Goal: Task Accomplishment & Management: Use online tool/utility

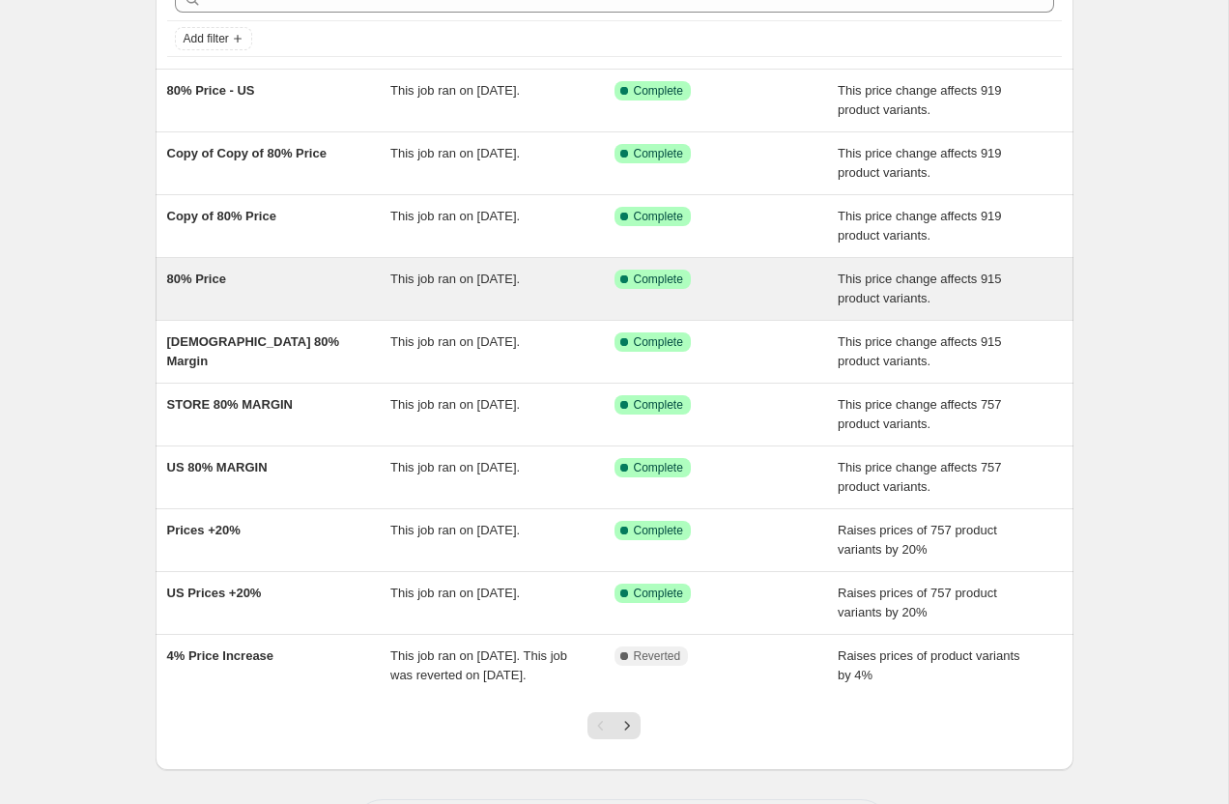
scroll to position [211, 0]
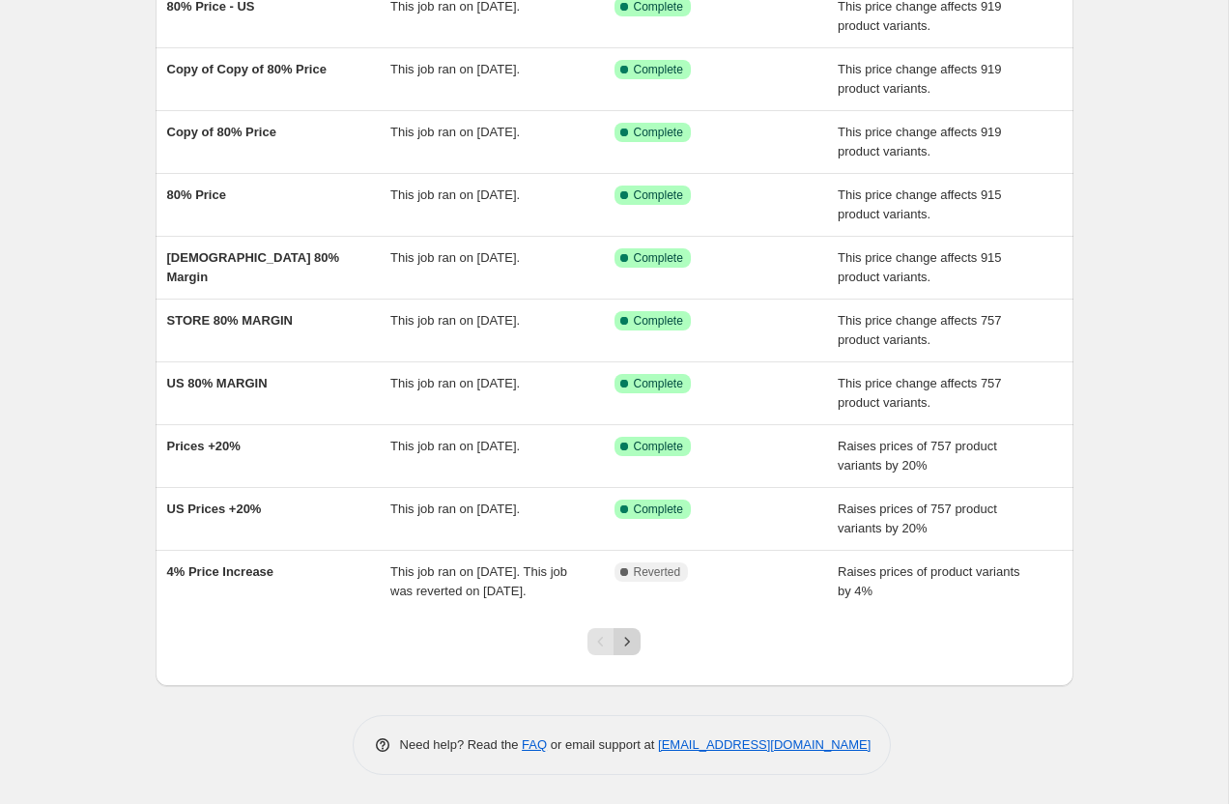
click at [633, 645] on icon "Next" at bounding box center [626, 641] width 19 height 19
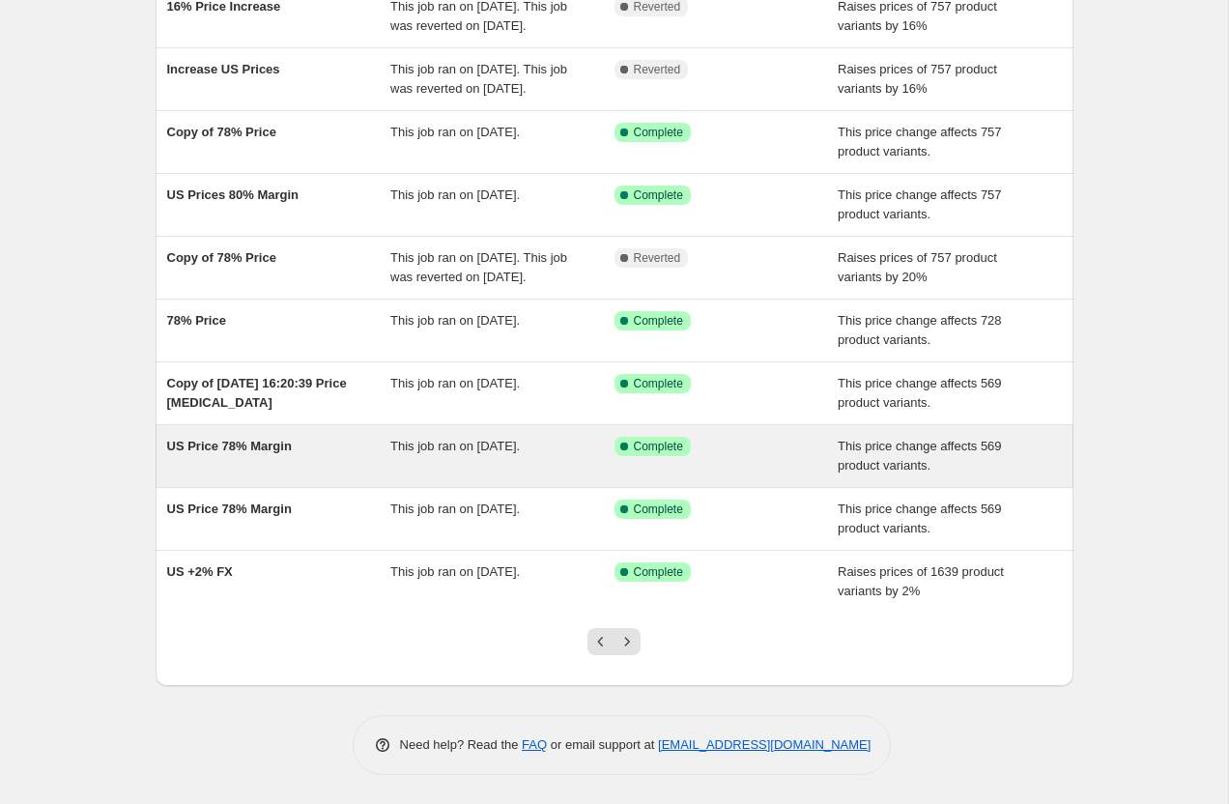
scroll to position [209, 0]
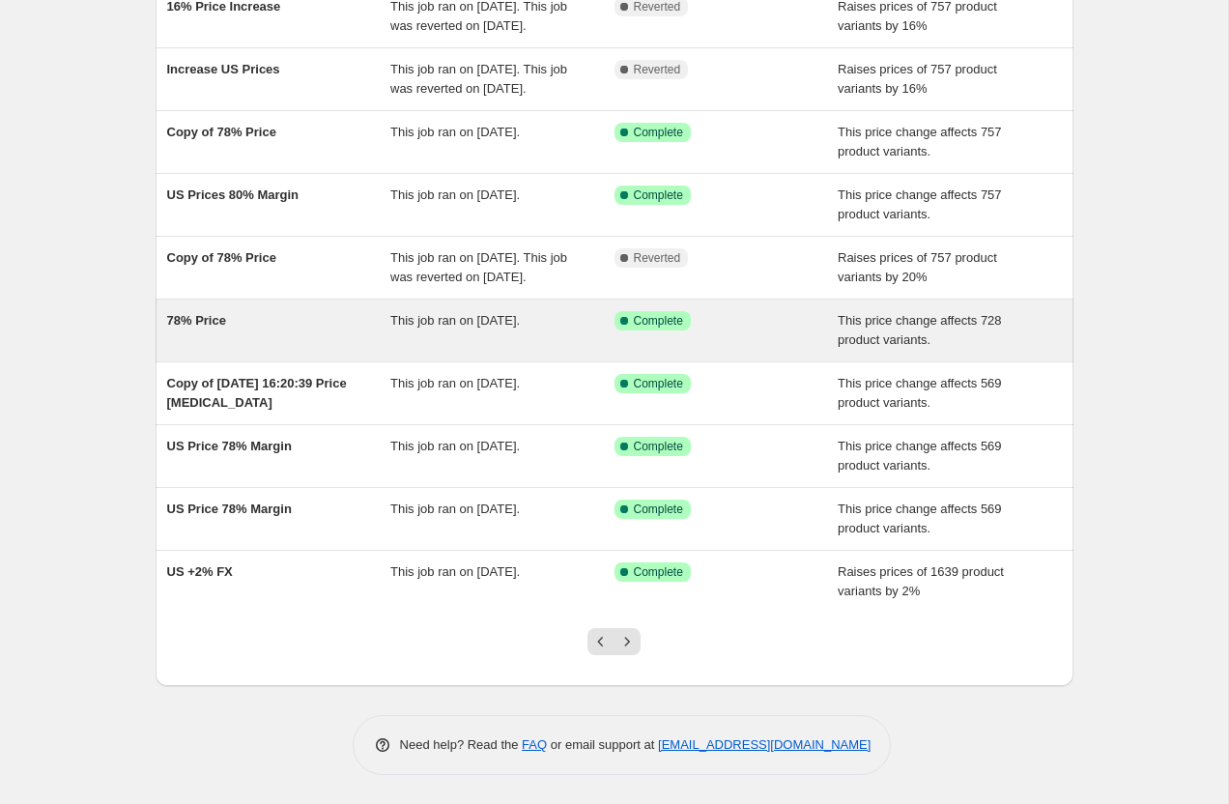
click at [332, 350] on div "78% Price" at bounding box center [279, 330] width 224 height 39
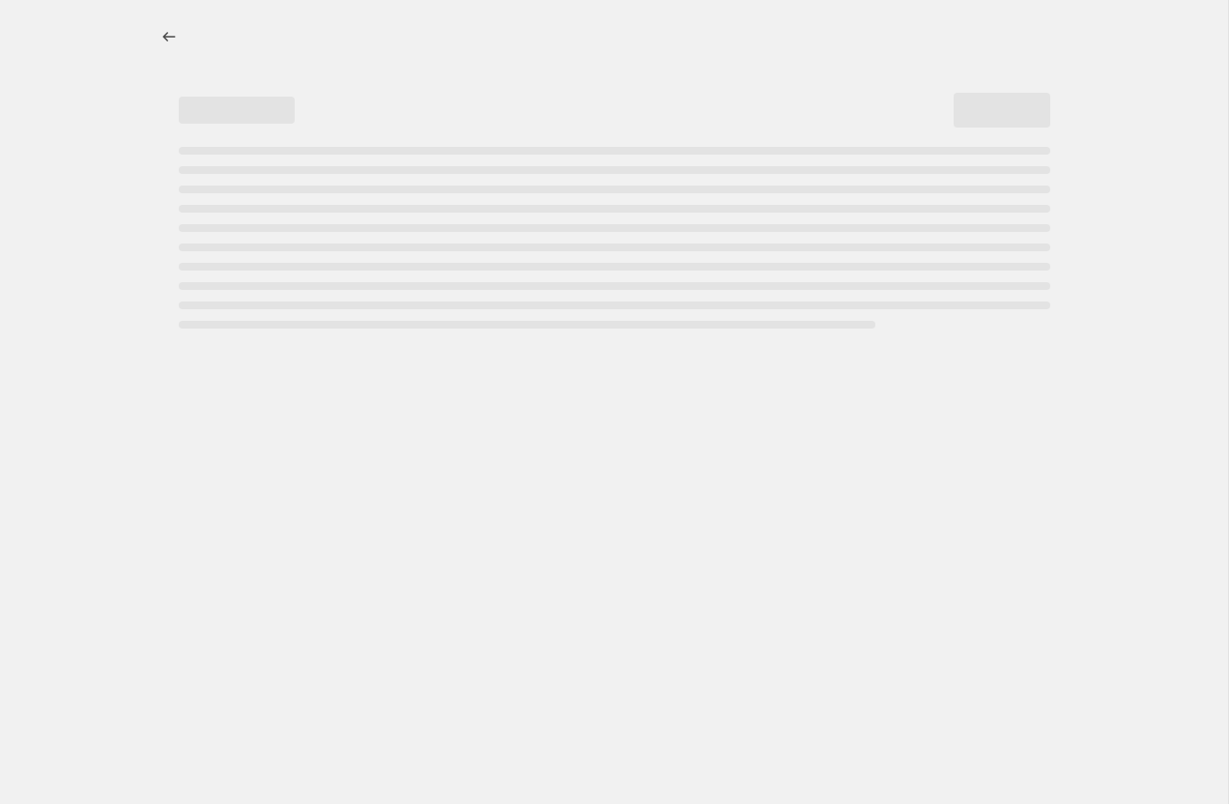
select select "margin"
select select "pp"
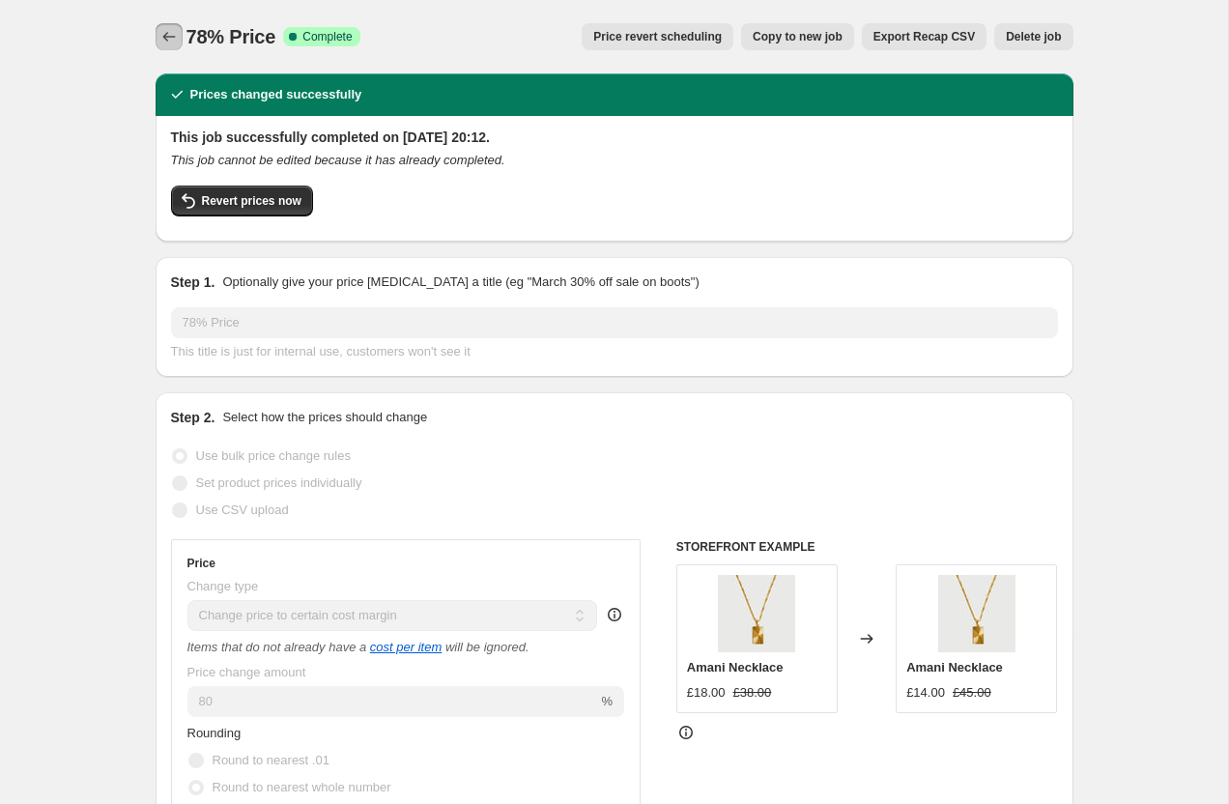
click at [171, 31] on icon "Price change jobs" at bounding box center [168, 36] width 19 height 19
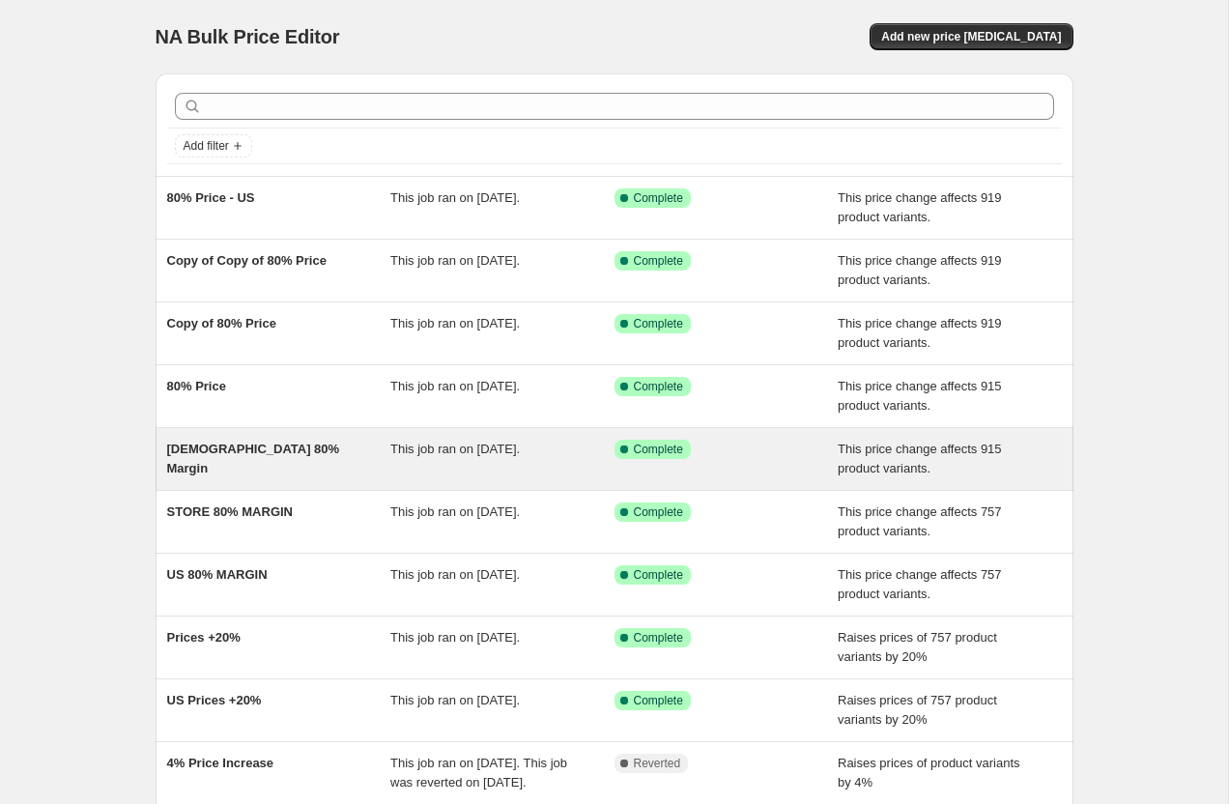
scroll to position [211, 0]
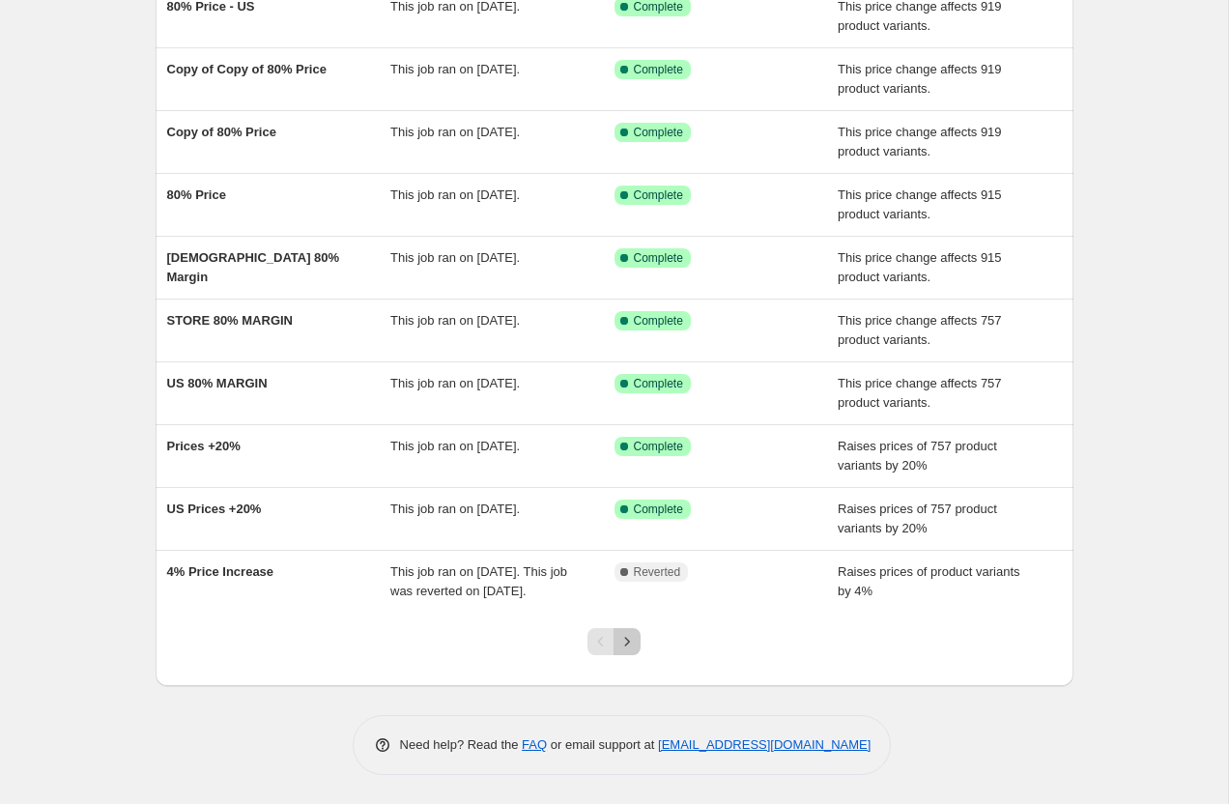
click at [623, 640] on icon "Next" at bounding box center [626, 641] width 19 height 19
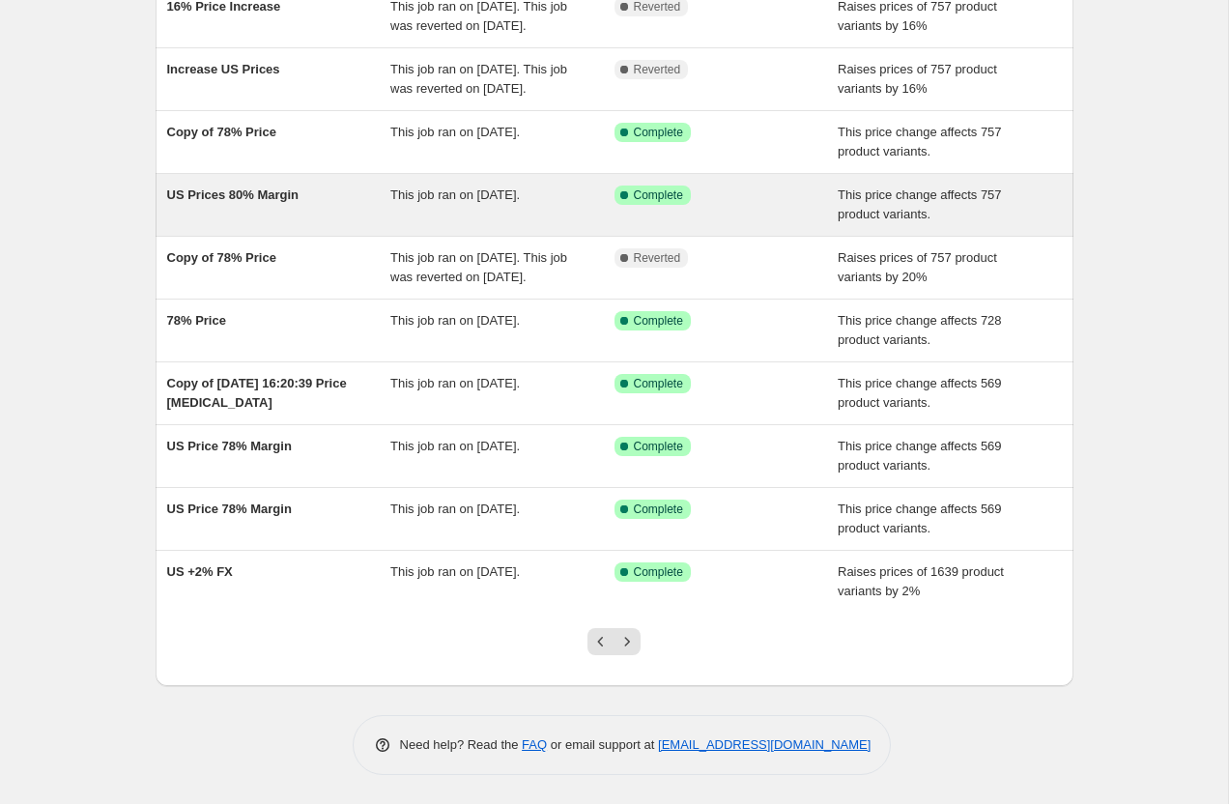
scroll to position [249, 0]
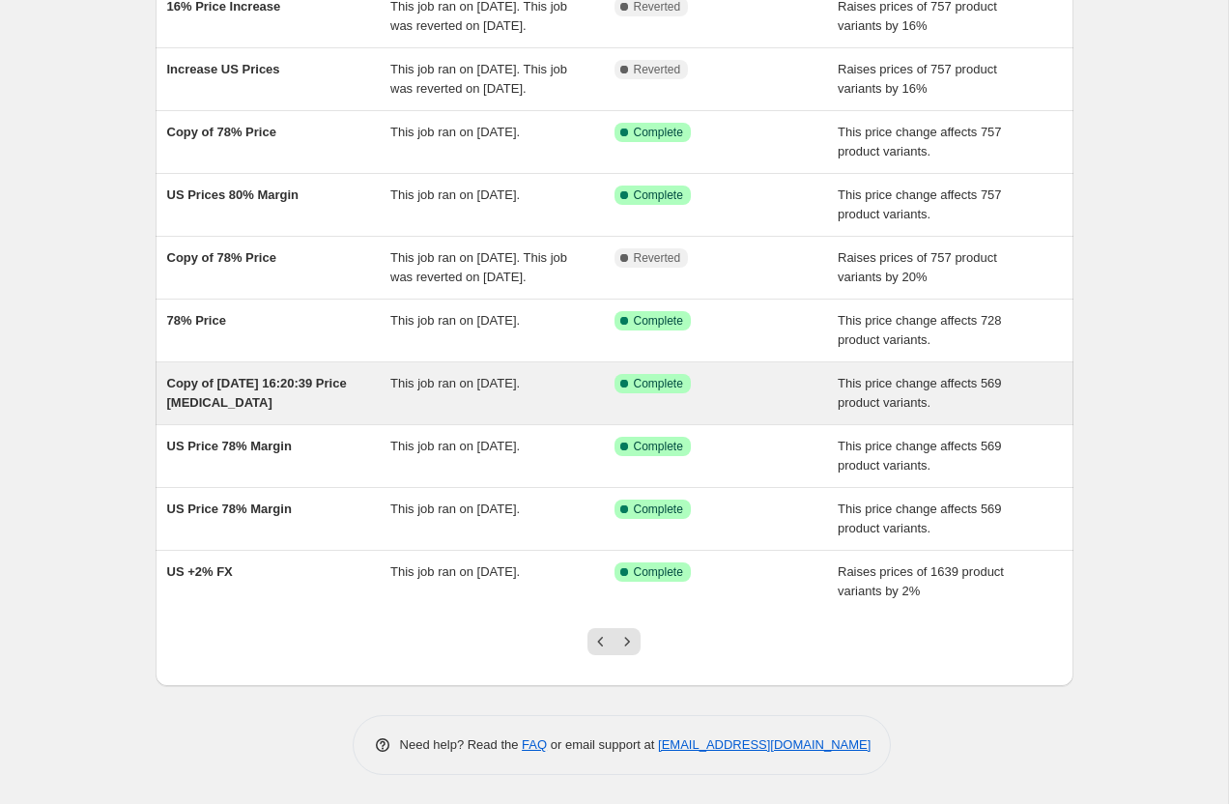
click at [357, 393] on div "Copy of [DATE] 16:20:39 Price [MEDICAL_DATA]" at bounding box center [279, 393] width 224 height 39
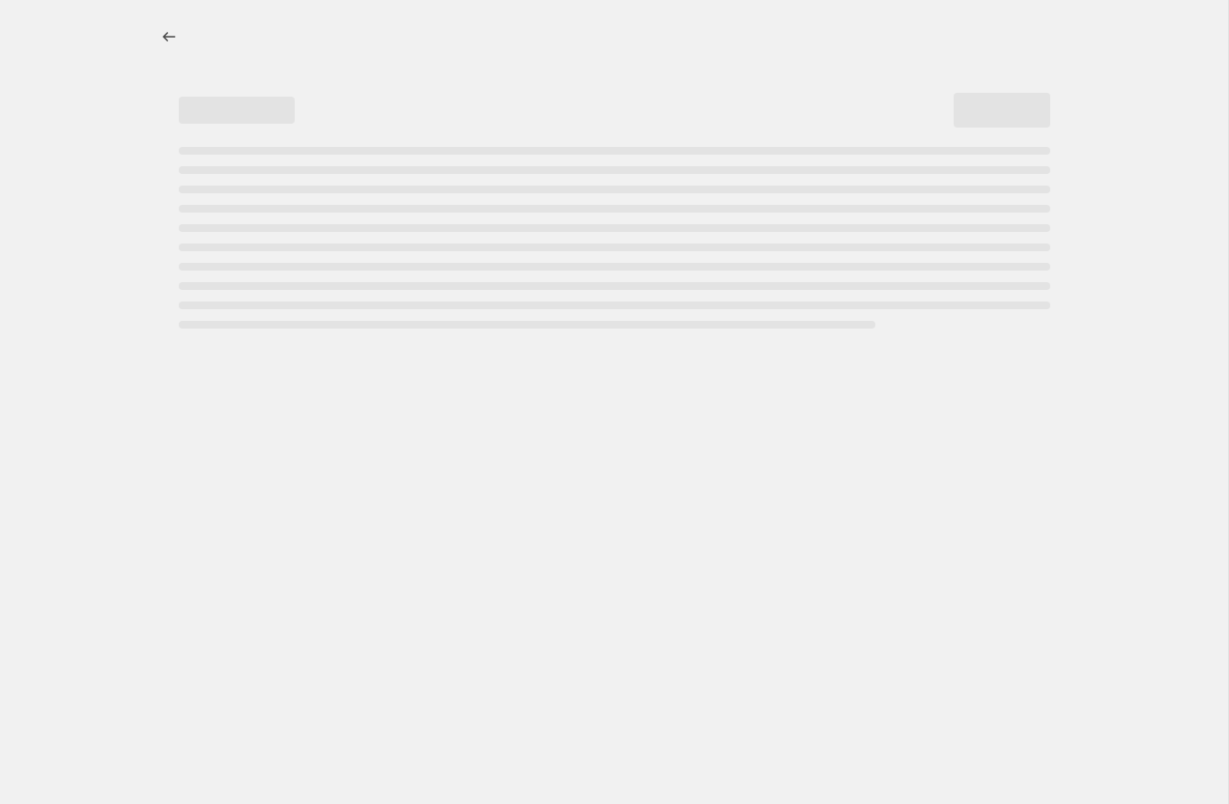
select select "margin"
select select "pp"
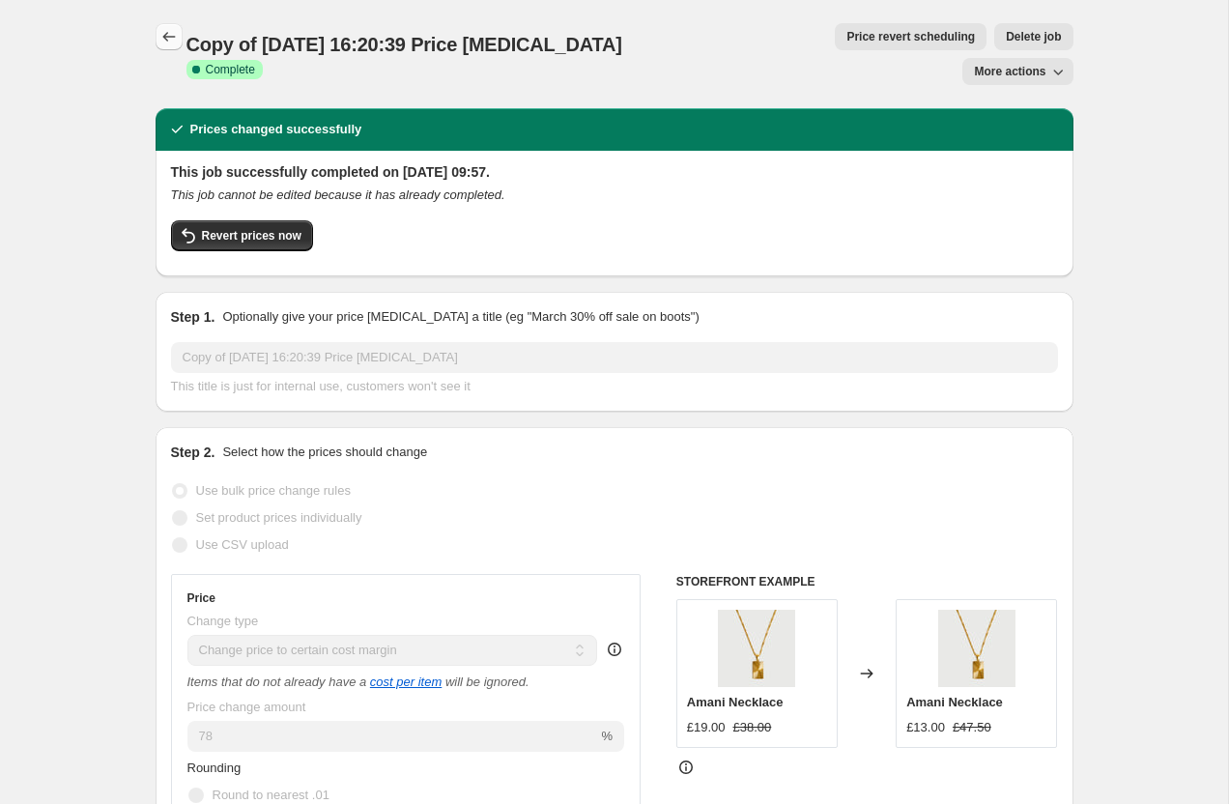
click at [170, 38] on icon "Price change jobs" at bounding box center [168, 36] width 19 height 19
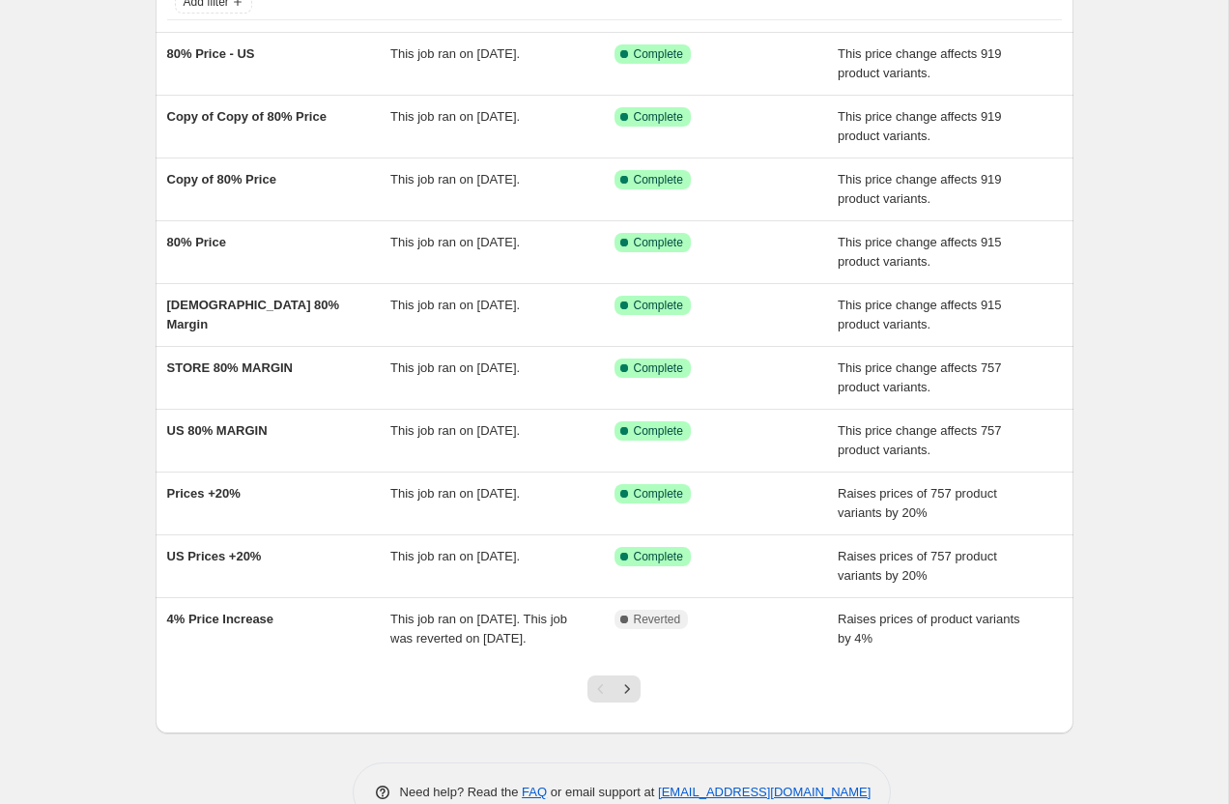
scroll to position [211, 0]
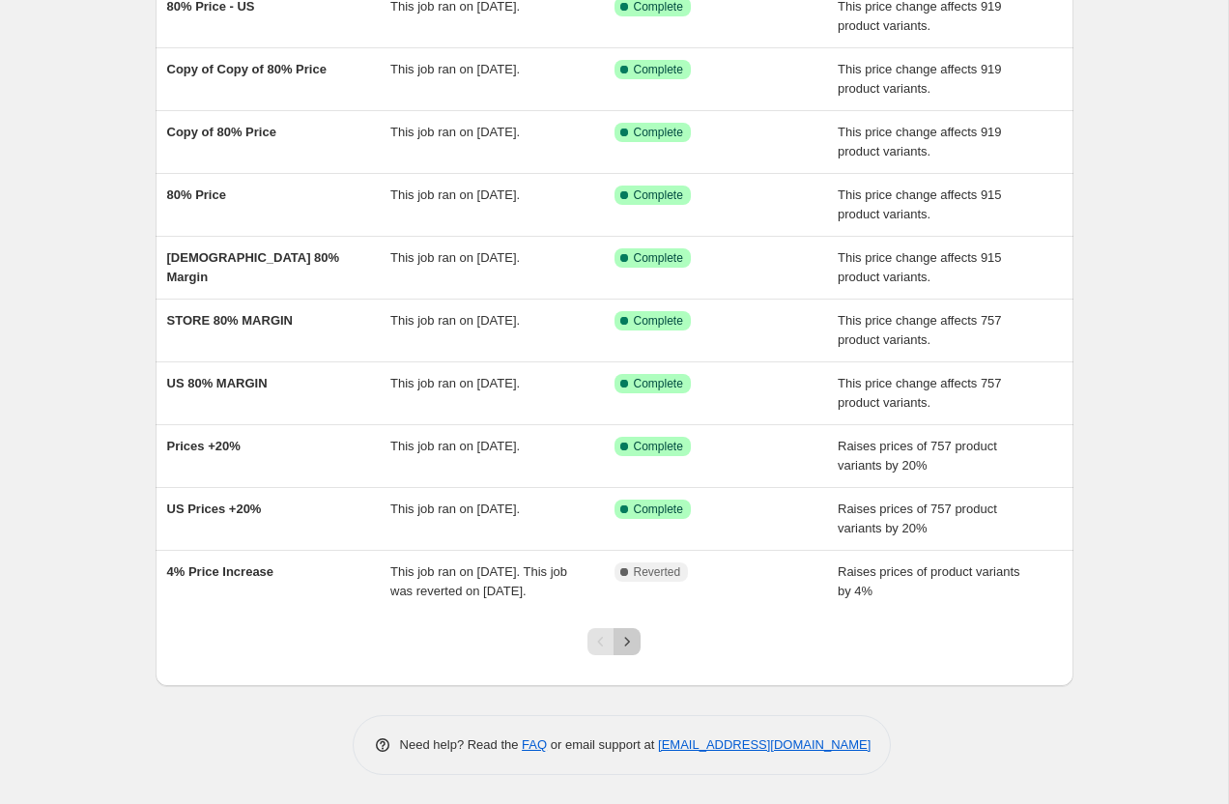
click at [627, 642] on icon "Next" at bounding box center [626, 641] width 19 height 19
